Goal: Task Accomplishment & Management: Complete application form

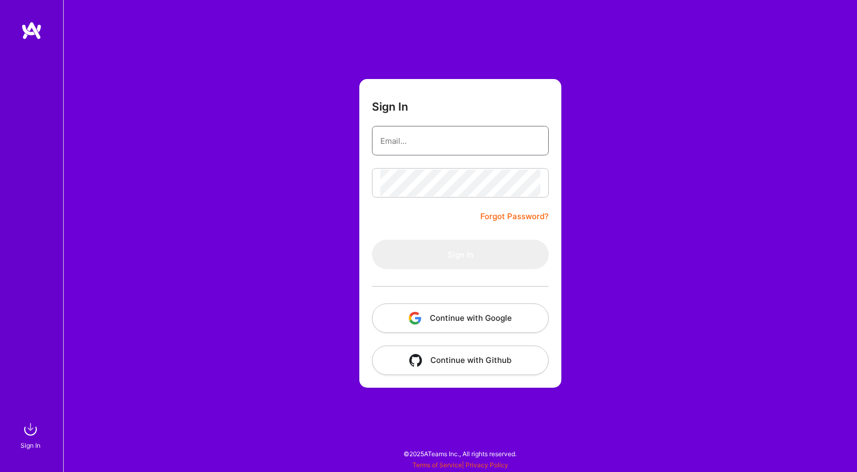
click at [402, 132] on input "email" at bounding box center [460, 140] width 160 height 27
click at [428, 166] on form "Sign In Forgot Password? Sign In Continue with Google Continue with Github" at bounding box center [460, 233] width 202 height 308
click at [440, 147] on input "email" at bounding box center [460, 140] width 160 height 27
type input "[EMAIL_ADDRESS][DOMAIN_NAME]"
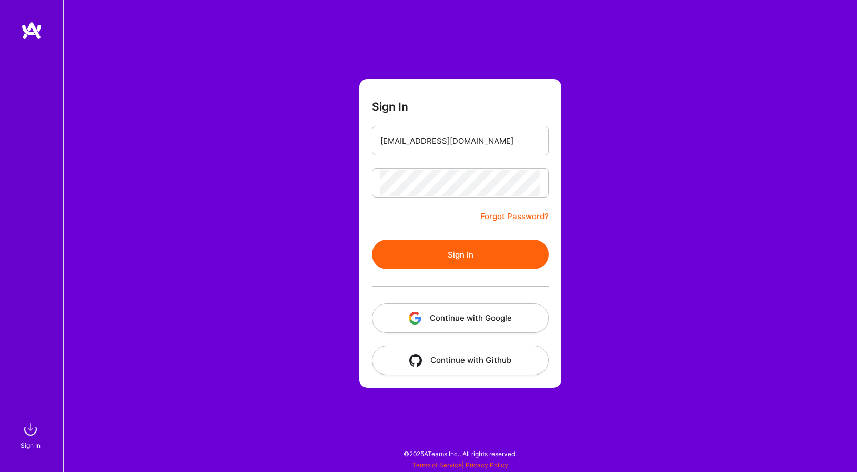
click at [460, 248] on button "Sign In" at bounding box center [460, 253] width 177 height 29
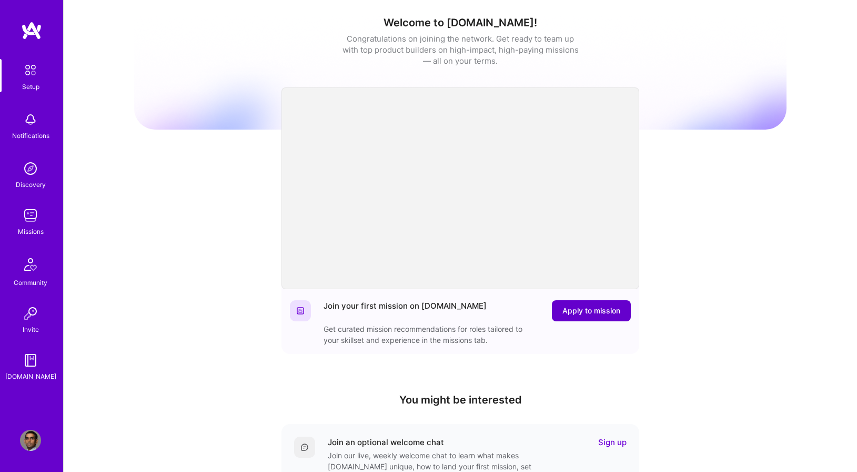
click at [611, 313] on span "Apply to mission" at bounding box center [592, 310] width 58 height 11
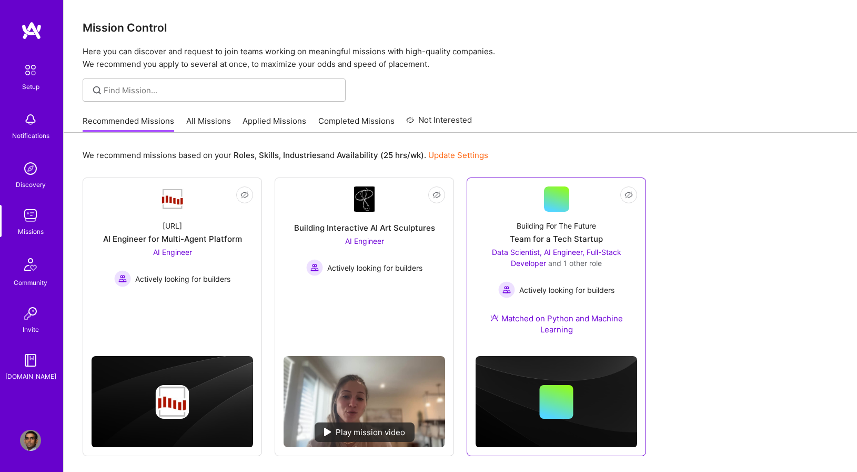
click at [578, 245] on div "Building For The Future Team for a Tech Startup Data Scientist, AI Engineer, Fu…" at bounding box center [557, 280] width 162 height 136
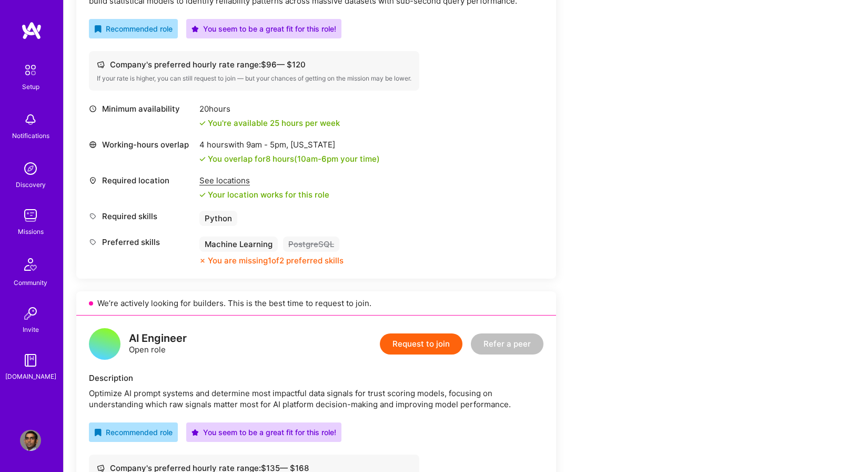
scroll to position [359, 0]
